Goal: Check status: Check status

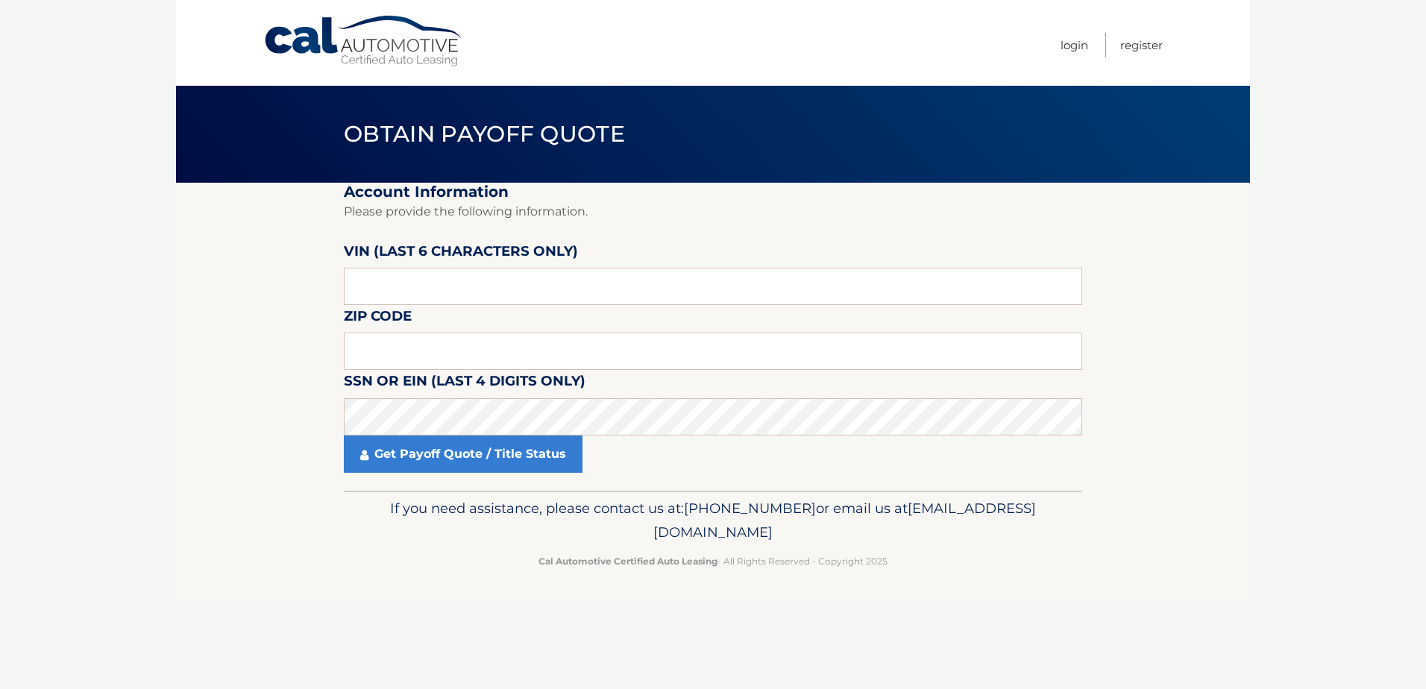
drag, startPoint x: 380, startPoint y: 254, endPoint x: 373, endPoint y: 275, distance: 22.6
click at [380, 254] on label "VIN (last 6 characters only)" at bounding box center [461, 254] width 234 height 28
click at [373, 275] on input "text" at bounding box center [713, 286] width 738 height 37
type input "035765"
click at [511, 359] on input "text" at bounding box center [713, 351] width 738 height 37
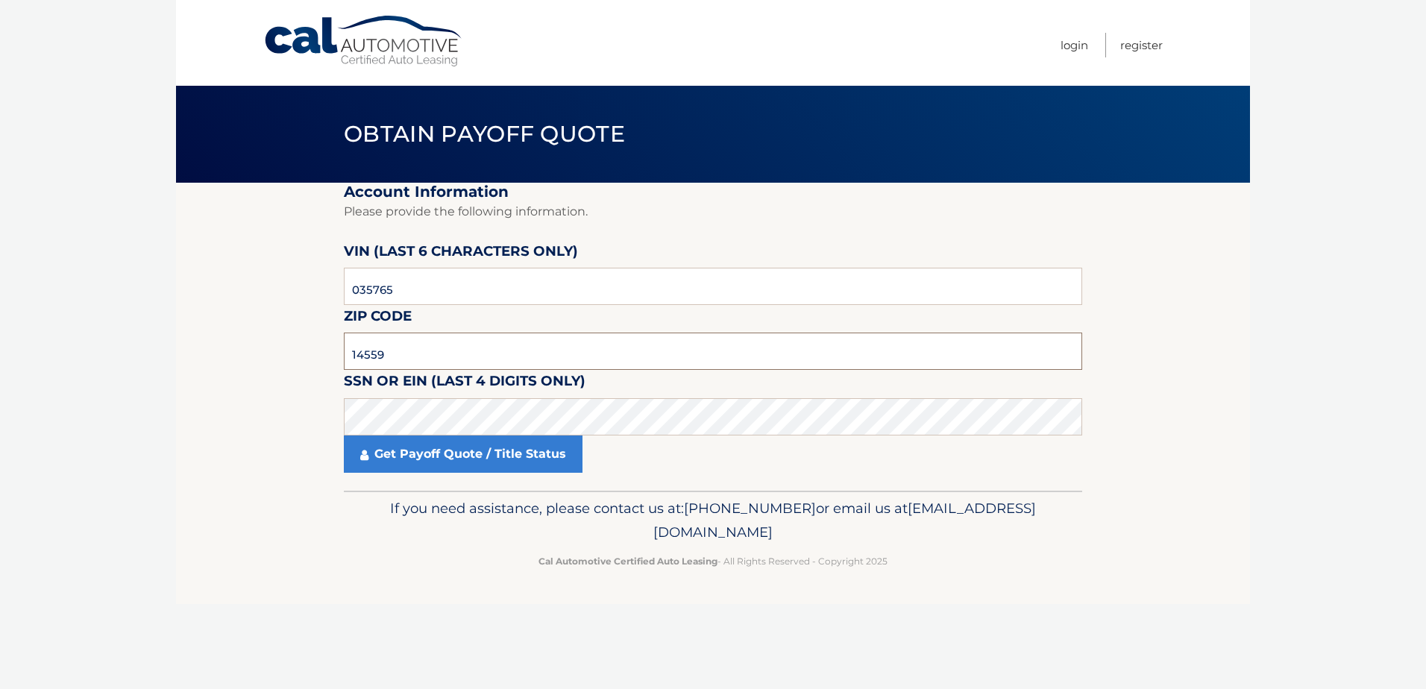
type input "14559"
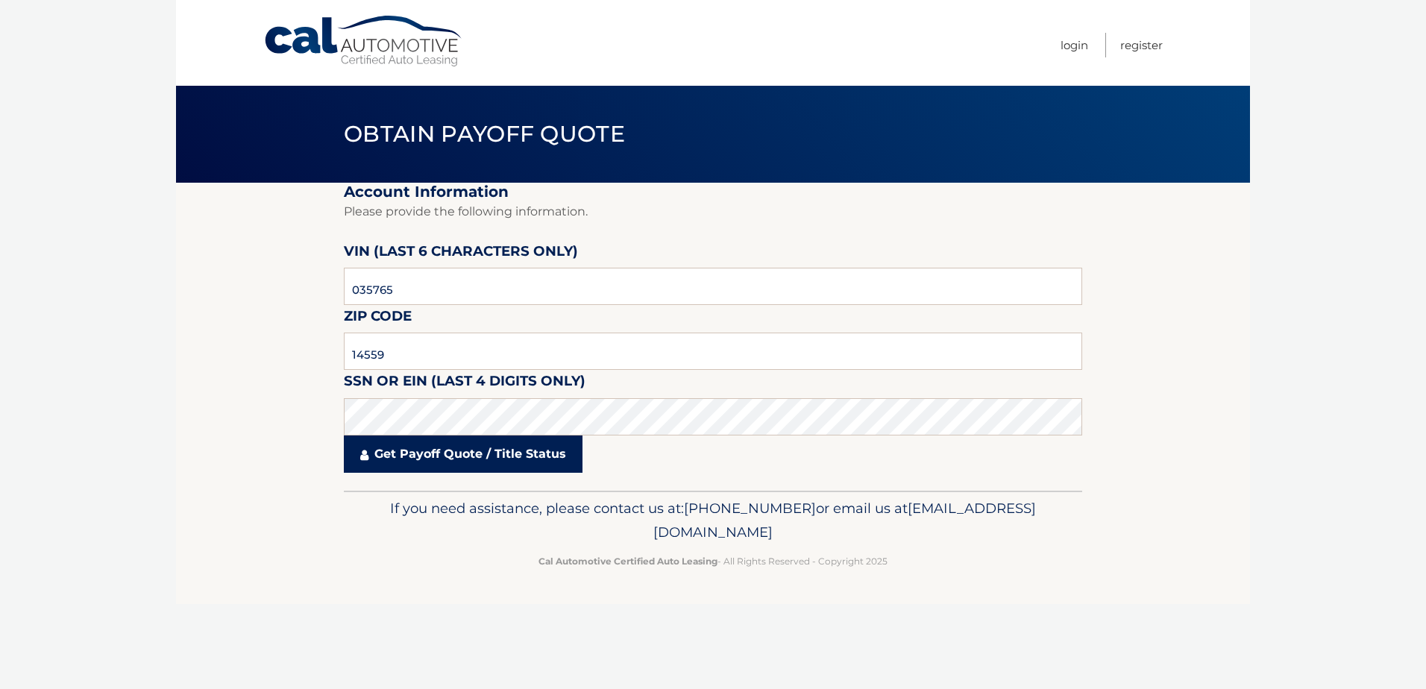
click at [480, 456] on link "Get Payoff Quote / Title Status" at bounding box center [463, 454] width 239 height 37
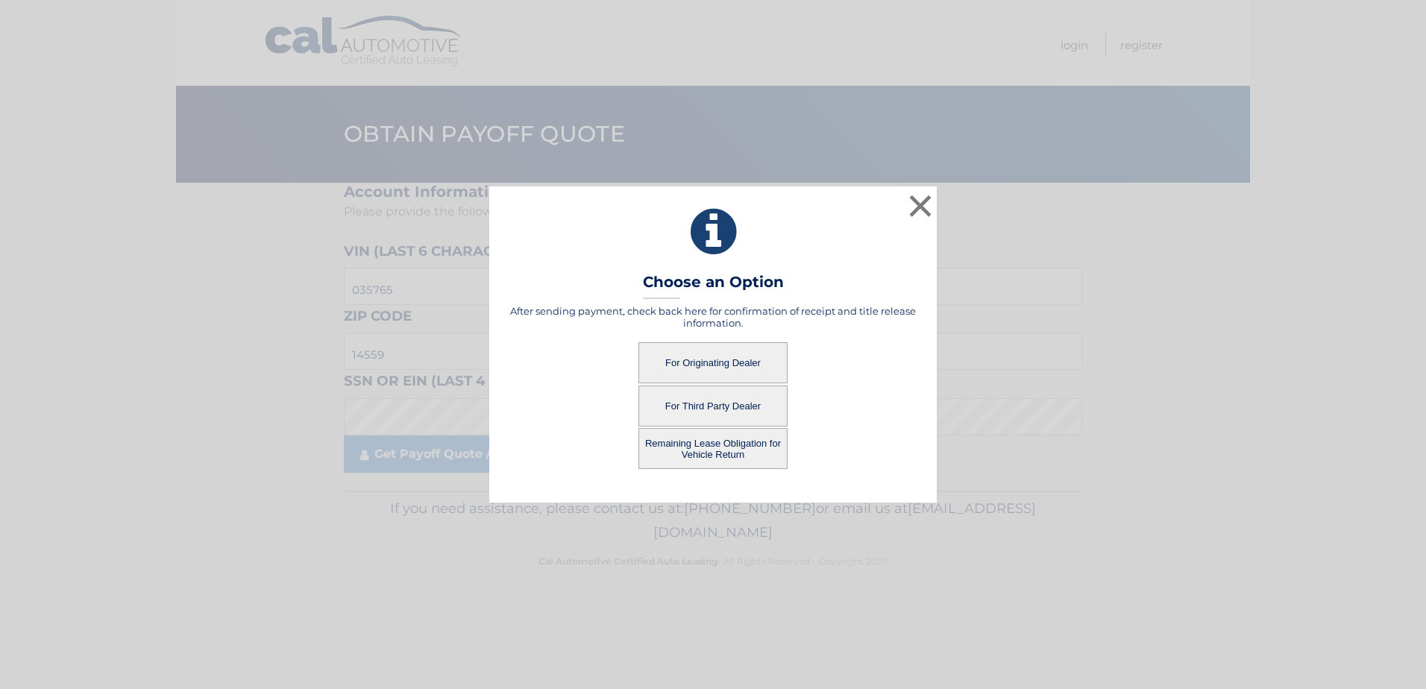
click at [711, 368] on button "For Originating Dealer" at bounding box center [712, 362] width 149 height 41
click at [709, 360] on button "For Originating Dealer" at bounding box center [712, 362] width 149 height 41
